Goal: Task Accomplishment & Management: Use online tool/utility

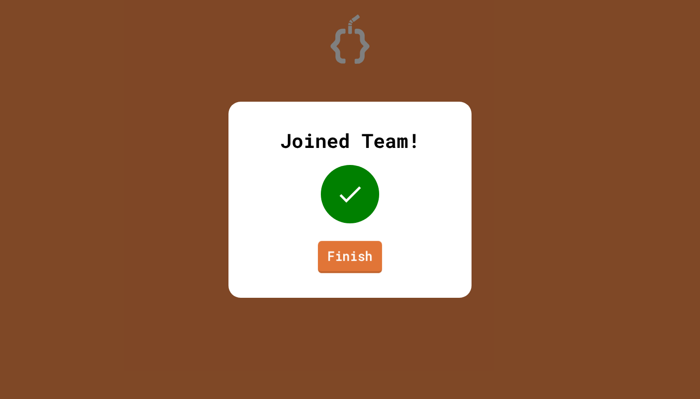
click at [350, 254] on link "Finish" at bounding box center [350, 257] width 64 height 32
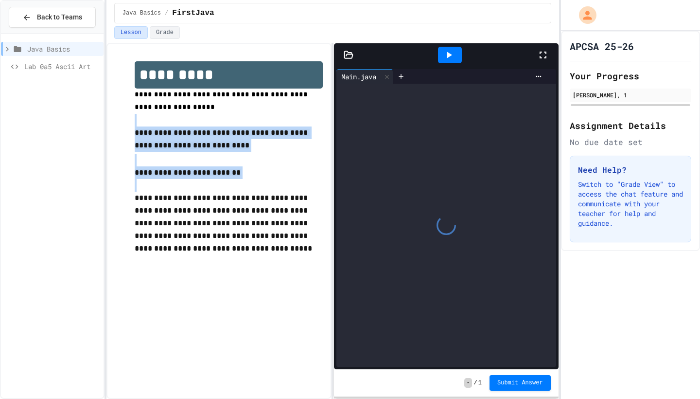
drag, startPoint x: 227, startPoint y: 121, endPoint x: 258, endPoint y: 213, distance: 96.6
click at [258, 213] on div "**********" at bounding box center [229, 177] width 188 height 232
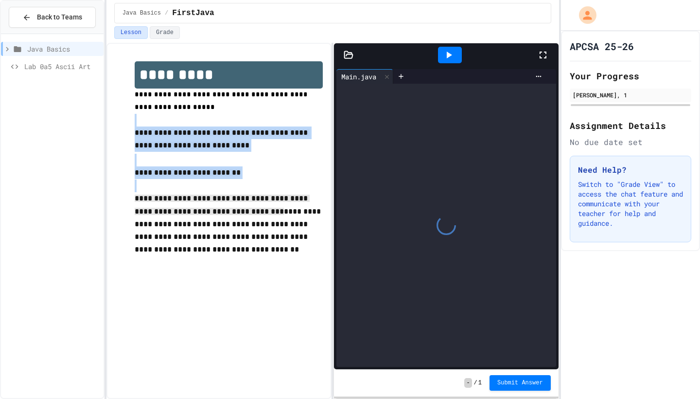
click at [258, 213] on p "**********" at bounding box center [229, 224] width 188 height 65
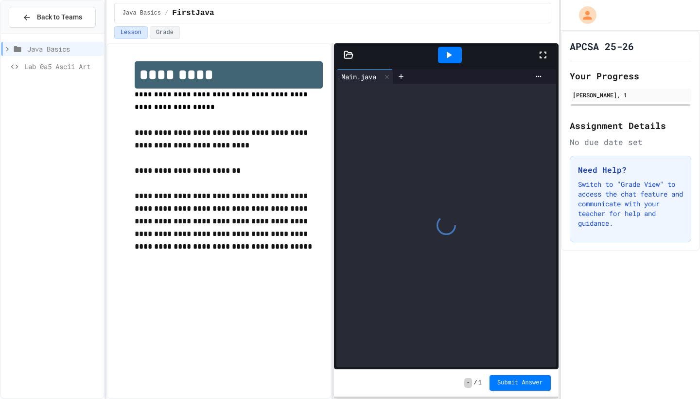
click at [452, 57] on icon at bounding box center [449, 55] width 12 height 12
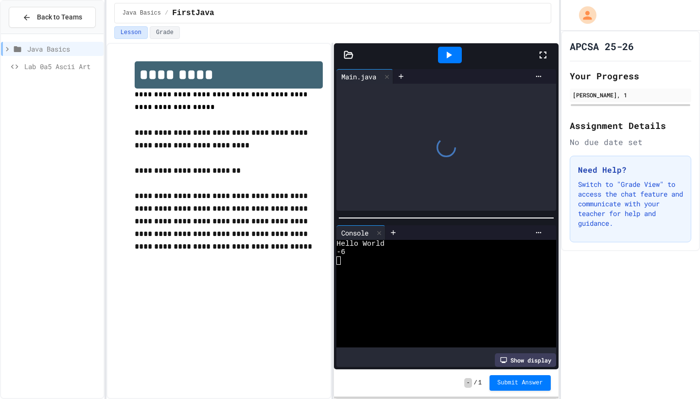
click at [466, 386] on span "-" at bounding box center [468, 383] width 7 height 10
drag, startPoint x: 500, startPoint y: 381, endPoint x: 429, endPoint y: 384, distance: 71.6
click at [429, 384] on div "- / 1 Submit Answer" at bounding box center [446, 382] width 224 height 27
drag, startPoint x: 377, startPoint y: 257, endPoint x: 374, endPoint y: 267, distance: 10.2
click at [374, 267] on div "Hello World -6" at bounding box center [442, 294] width 210 height 108
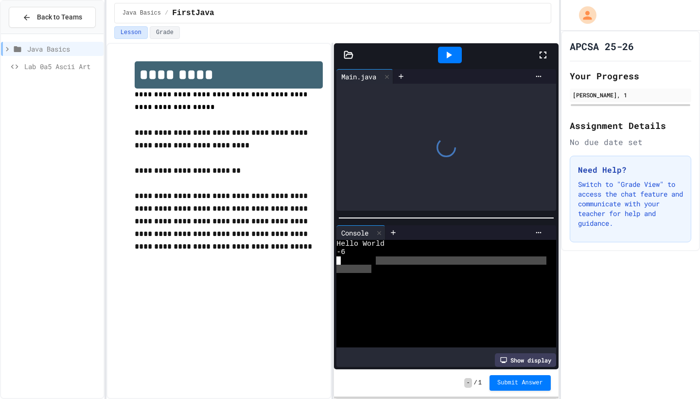
click at [374, 268] on div at bounding box center [442, 269] width 210 height 8
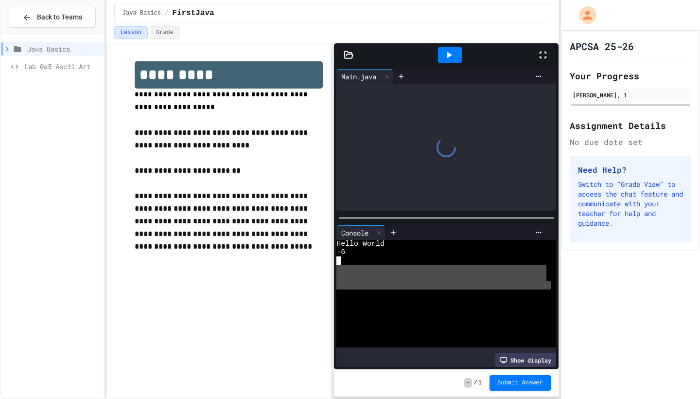
drag, startPoint x: 374, startPoint y: 268, endPoint x: 391, endPoint y: 304, distance: 39.8
click at [391, 303] on div "Hello World -6" at bounding box center [442, 294] width 210 height 108
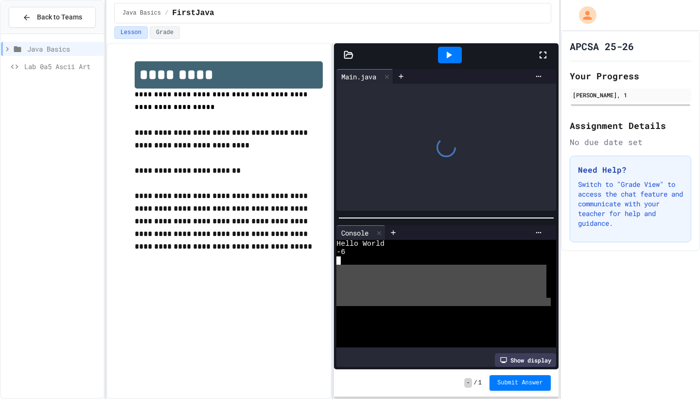
click at [386, 272] on div at bounding box center [442, 269] width 210 height 8
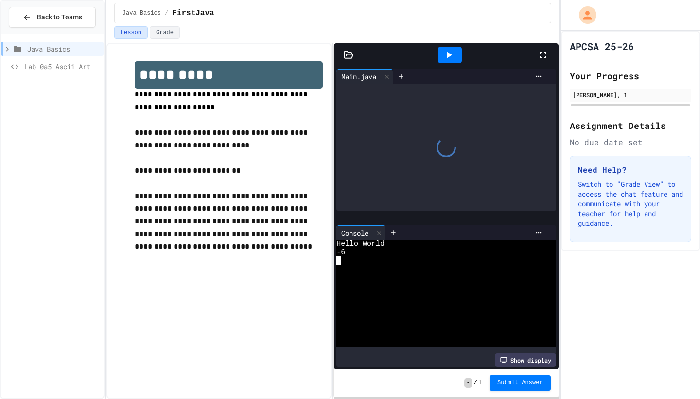
click at [450, 58] on icon at bounding box center [449, 55] width 12 height 12
click at [450, 58] on div "Stop" at bounding box center [450, 55] width 45 height 18
click at [450, 55] on icon at bounding box center [449, 55] width 5 height 7
click at [397, 237] on div at bounding box center [394, 232] width 16 height 15
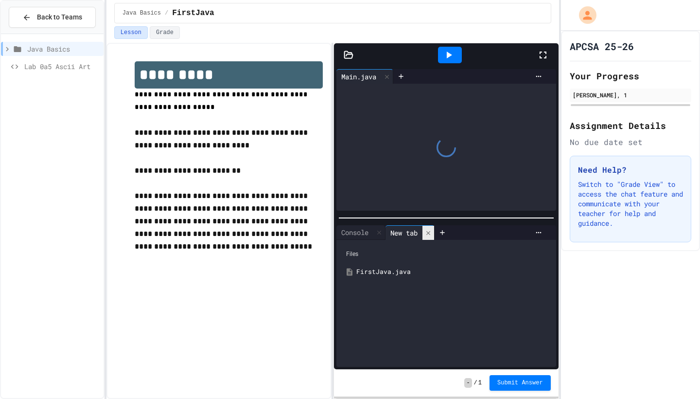
click at [429, 235] on icon at bounding box center [428, 233] width 7 height 7
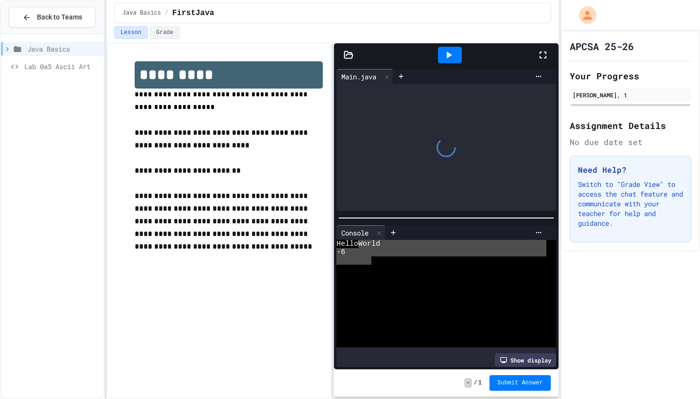
click at [359, 246] on div "Hello World -6" at bounding box center [442, 294] width 210 height 108
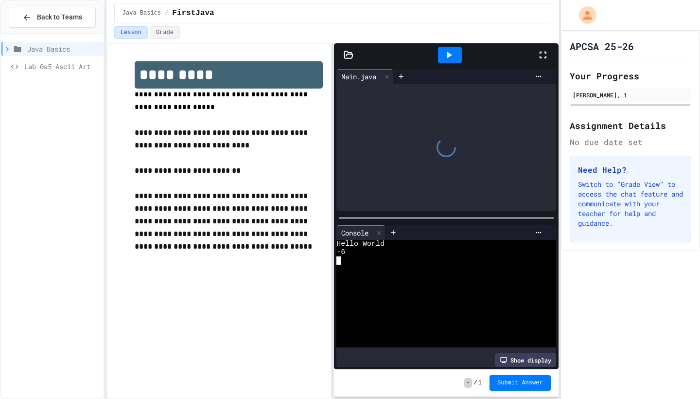
click at [354, 254] on div "-6" at bounding box center [442, 252] width 210 height 8
click at [345, 250] on div "-6" at bounding box center [442, 252] width 210 height 8
click at [350, 55] on icon at bounding box center [349, 55] width 10 height 10
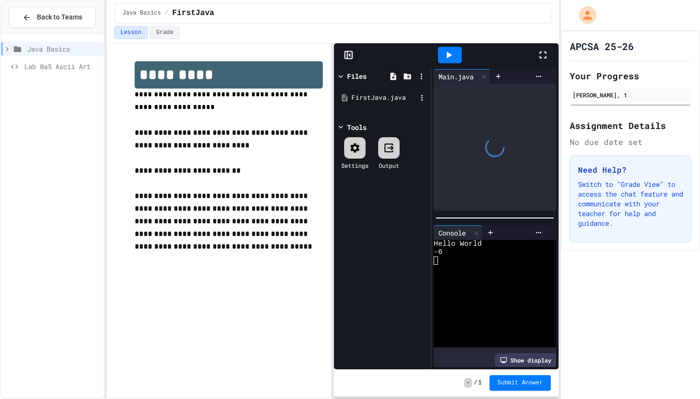
click at [371, 101] on div "FirstJava.java" at bounding box center [384, 98] width 65 height 10
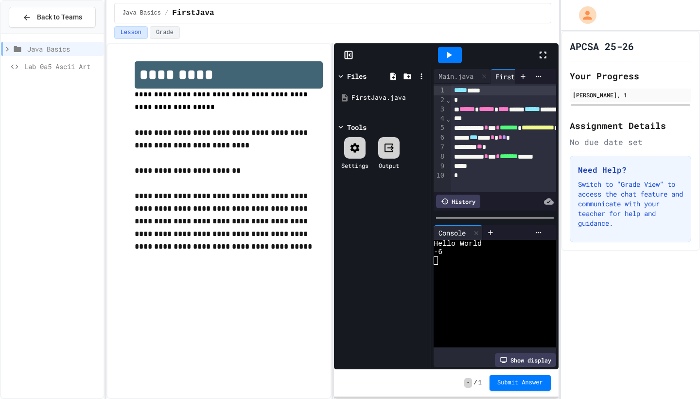
click at [495, 54] on div at bounding box center [450, 55] width 174 height 26
click at [348, 55] on icon at bounding box center [348, 55] width 0 height 7
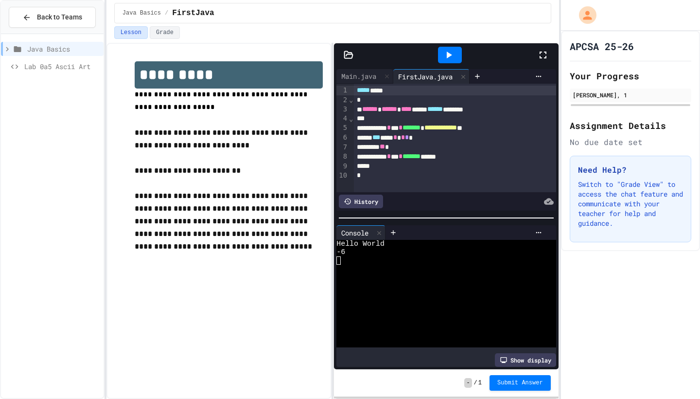
click at [449, 55] on icon at bounding box center [449, 55] width 5 height 7
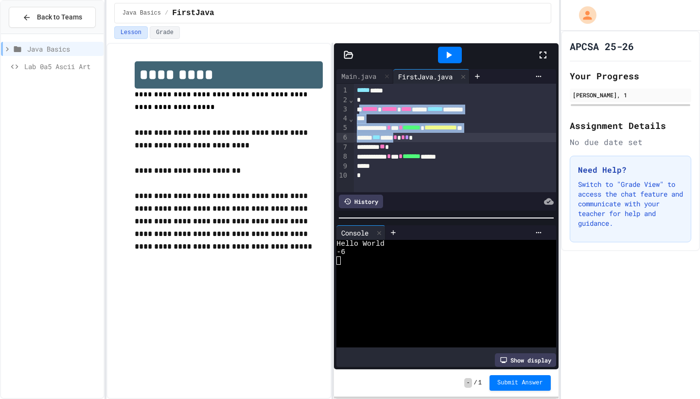
drag, startPoint x: 363, startPoint y: 107, endPoint x: 417, endPoint y: 138, distance: 62.3
click at [416, 138] on div "**********" at bounding box center [455, 138] width 202 height 108
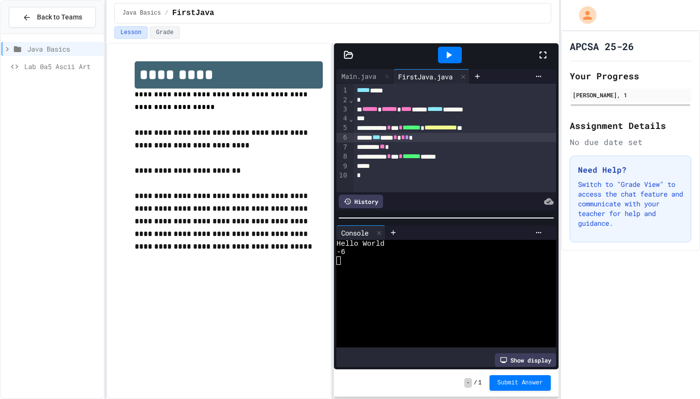
click at [419, 157] on div "****** * *** * ******* ******" at bounding box center [455, 157] width 202 height 10
